Goal: Check status: Check status

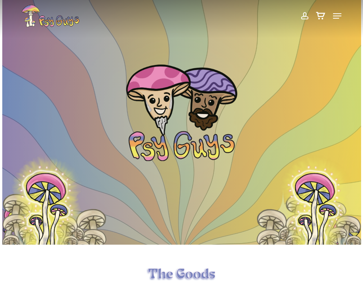
click at [305, 18] on span at bounding box center [304, 15] width 8 height 13
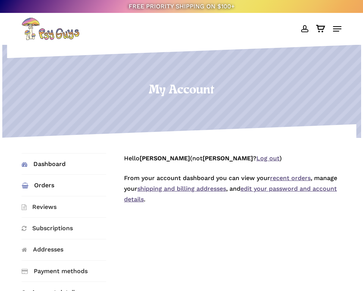
click at [41, 182] on link "Orders" at bounding box center [64, 184] width 85 height 21
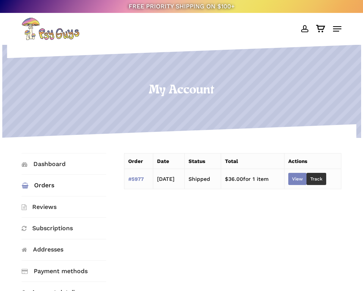
click at [305, 182] on link "View" at bounding box center [297, 179] width 18 height 12
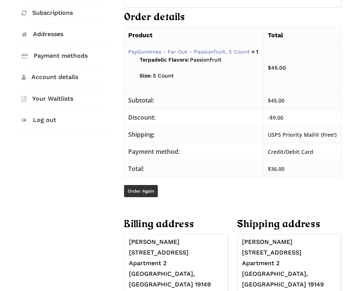
scroll to position [152, 0]
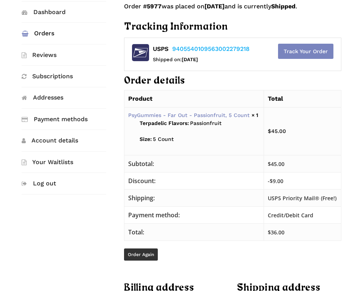
click at [315, 55] on link "Track Your Order" at bounding box center [305, 51] width 55 height 15
